Goal: Task Accomplishment & Management: Use online tool/utility

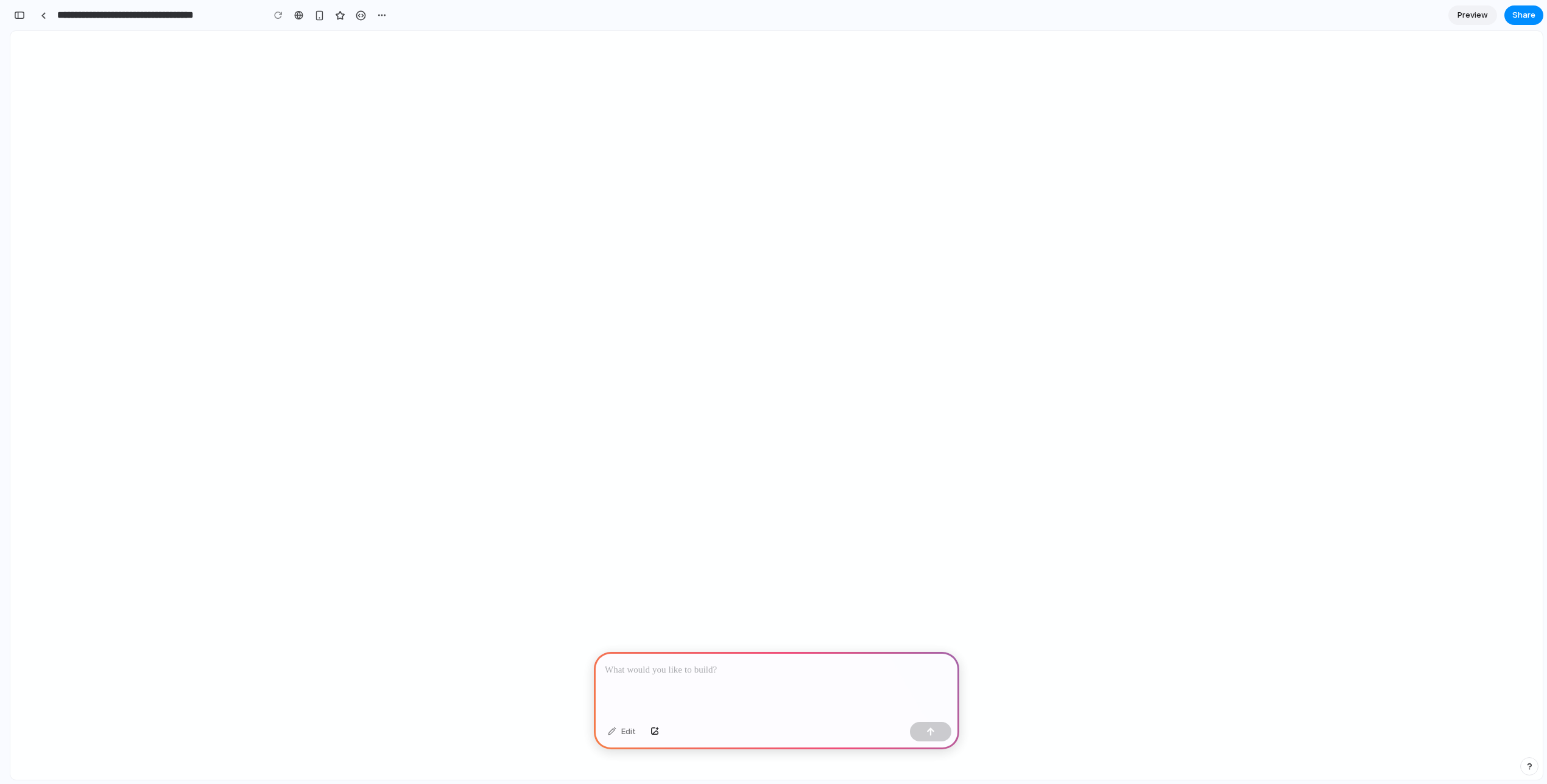
click at [668, 668] on p at bounding box center [777, 670] width 343 height 14
click at [16, 15] on div "button" at bounding box center [19, 15] width 11 height 8
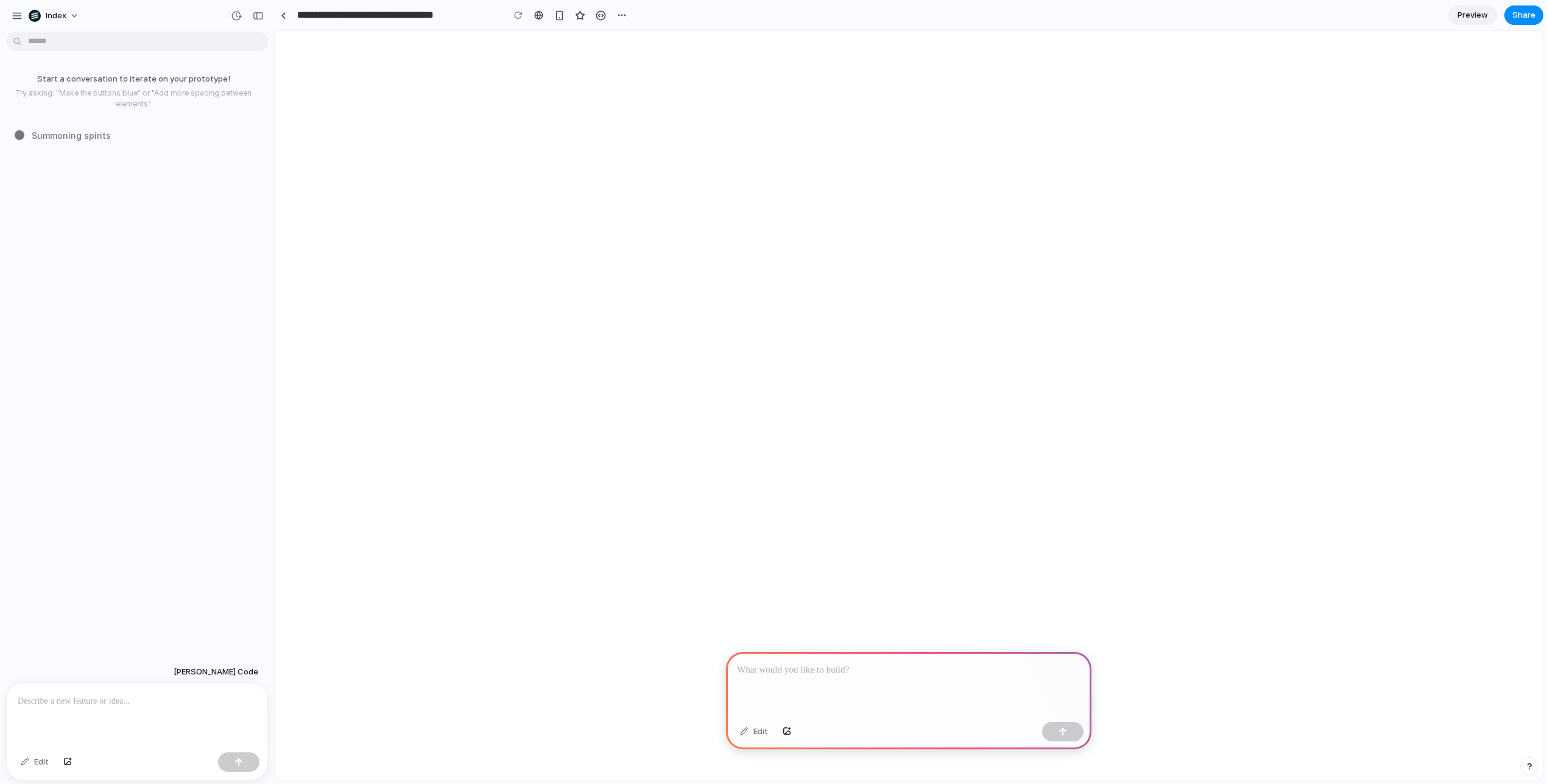
click at [140, 736] on div at bounding box center [137, 715] width 260 height 64
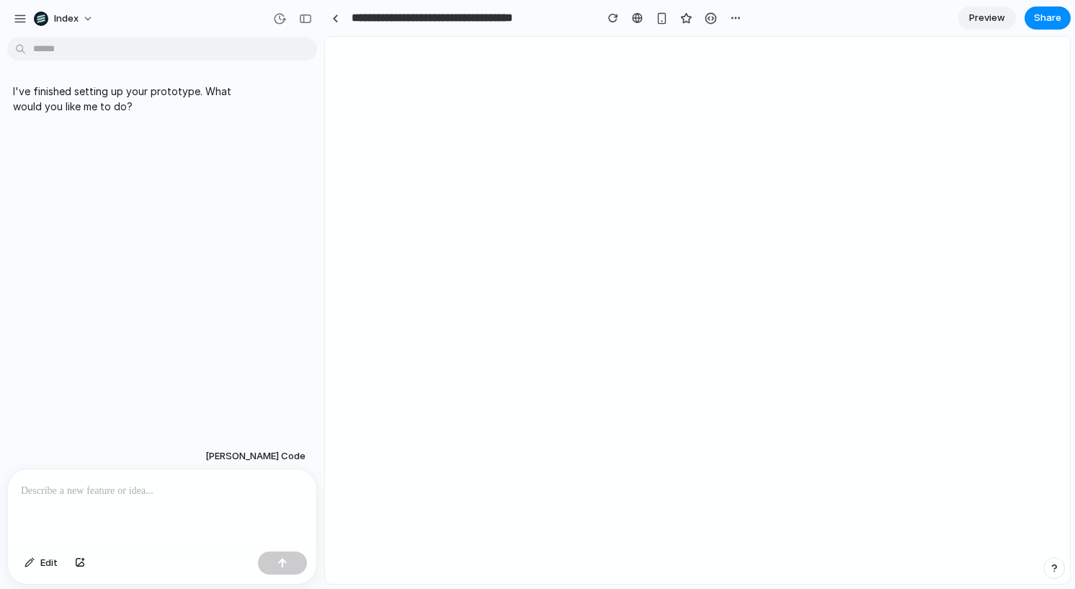
click at [158, 508] on div at bounding box center [162, 507] width 308 height 76
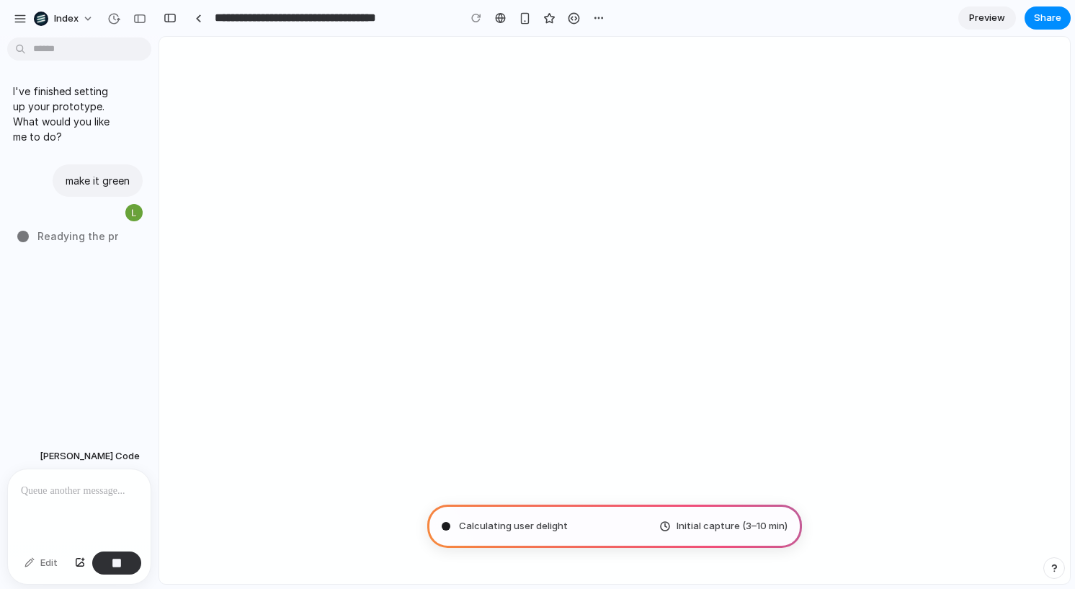
type input "**********"
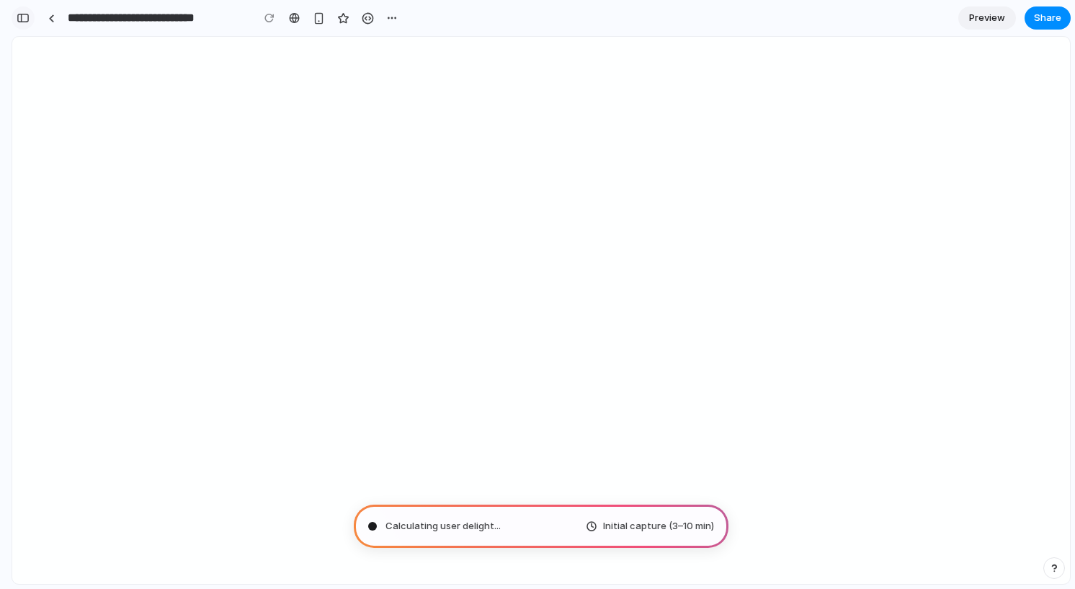
click at [31, 17] on button "button" at bounding box center [23, 17] width 23 height 23
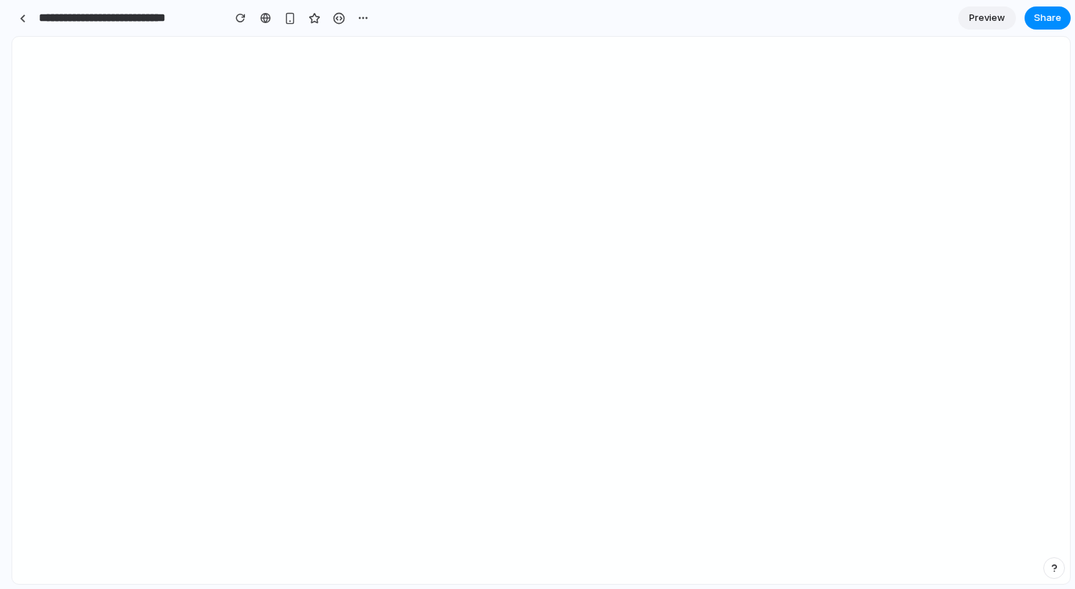
scroll to position [113, 0]
